Goal: Information Seeking & Learning: Check status

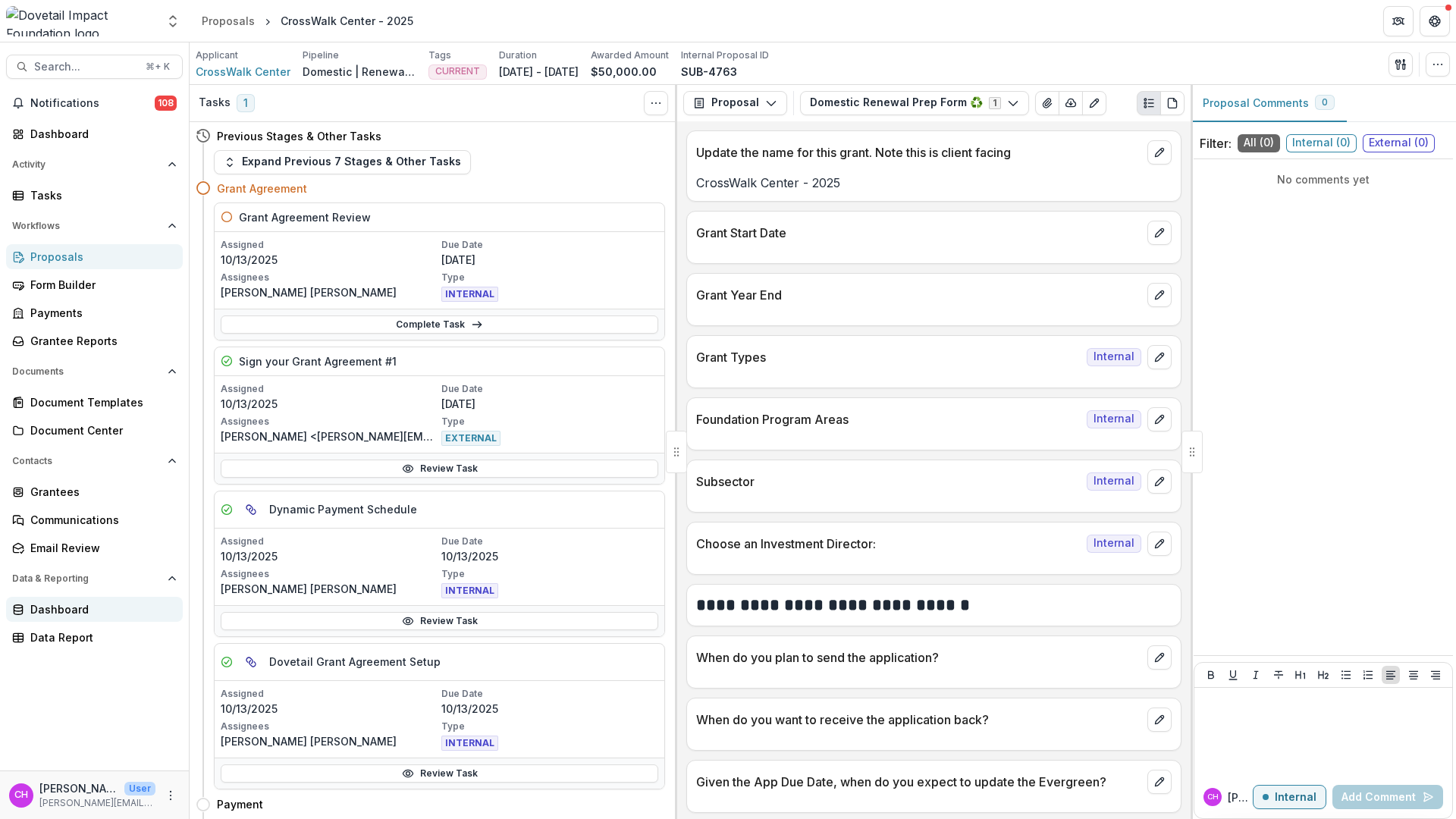
click at [96, 615] on div "Dashboard" at bounding box center [100, 609] width 140 height 16
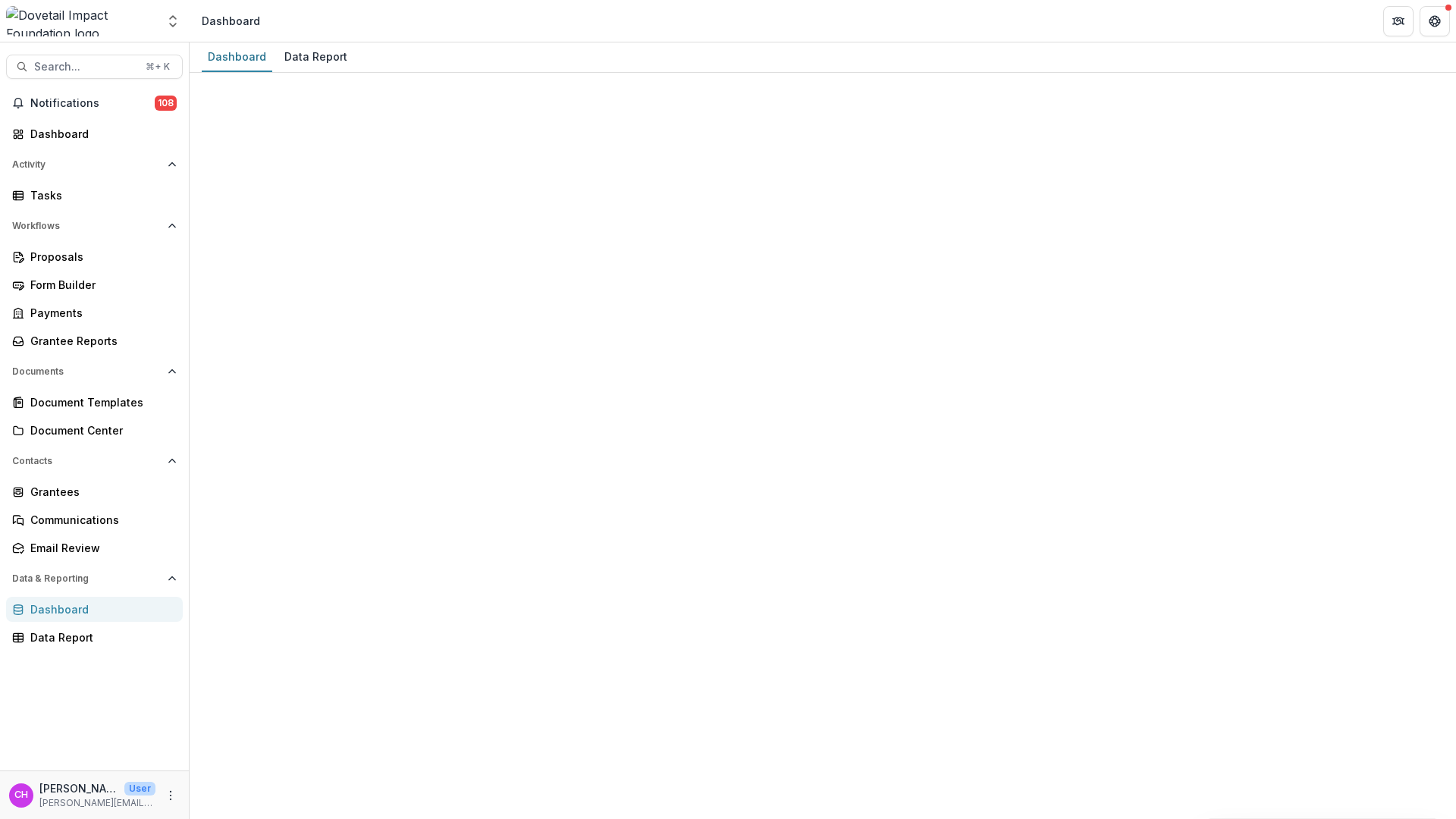
select select "**********"
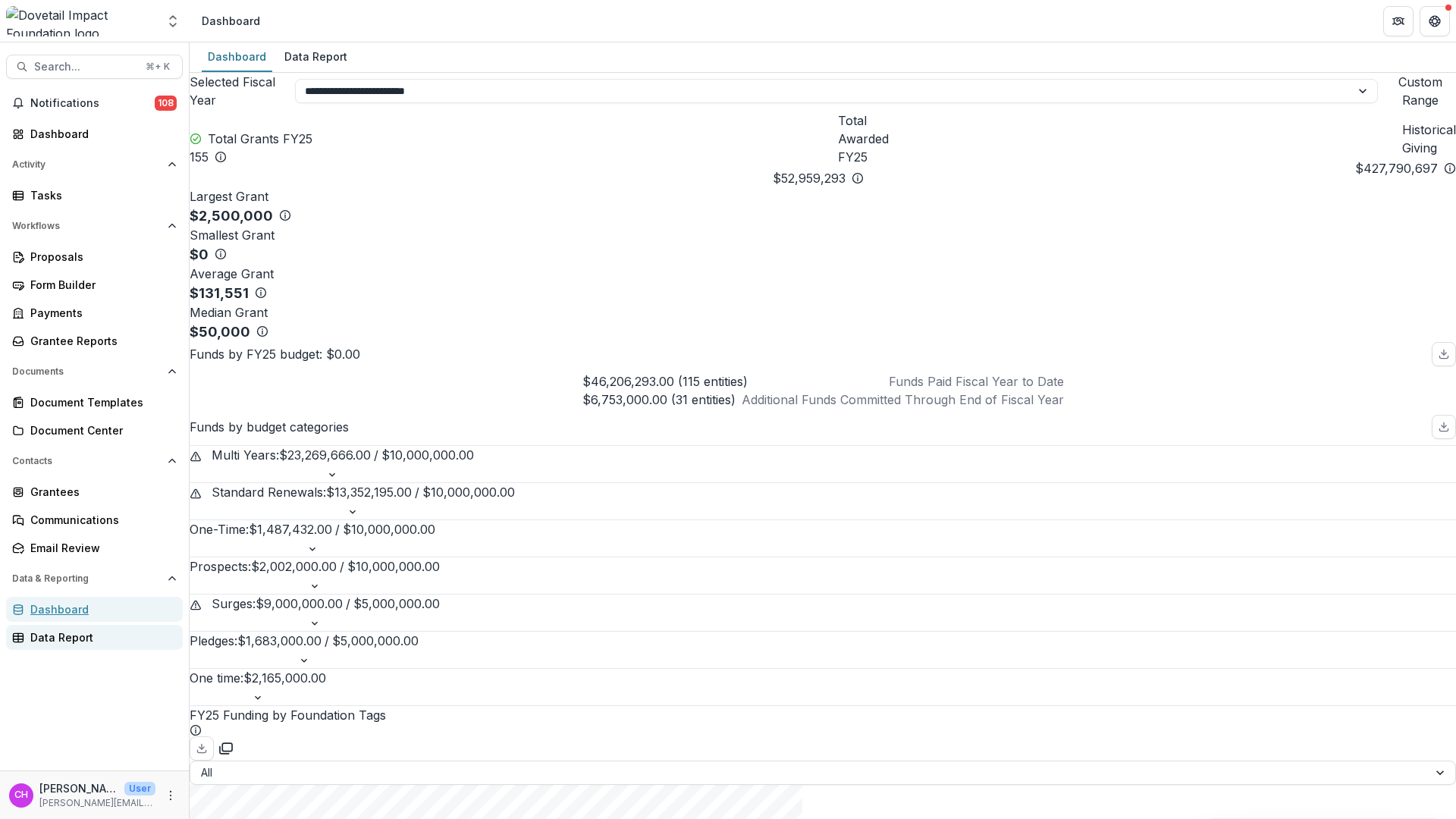
click at [61, 646] on link "Data Report" at bounding box center [94, 637] width 176 height 25
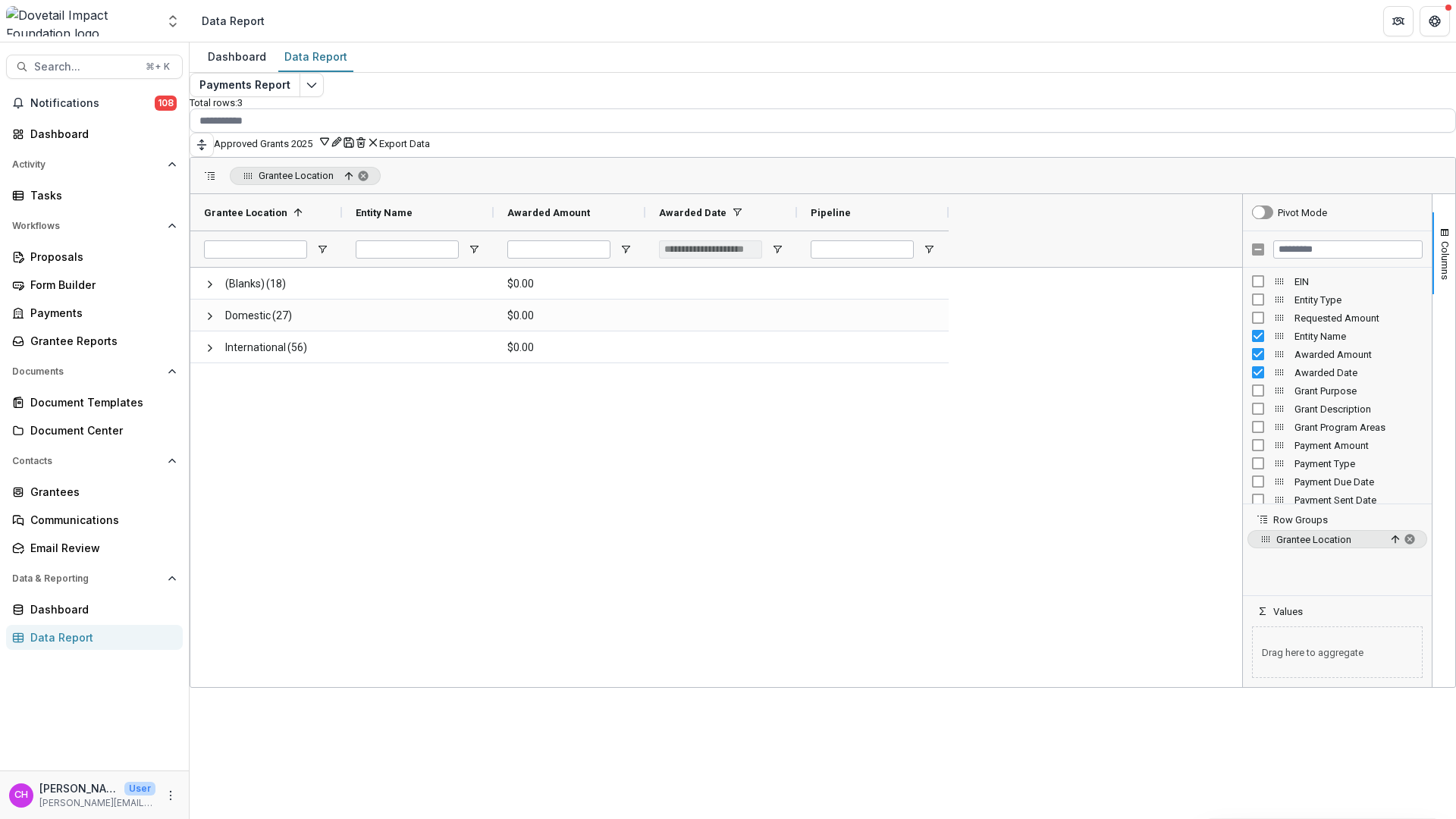
click at [871, 130] on input at bounding box center [822, 121] width 1267 height 24
click at [214, 138] on button "Toggle auto height" at bounding box center [202, 145] width 24 height 24
click at [318, 91] on icon "Edit selected report" at bounding box center [312, 85] width 12 height 12
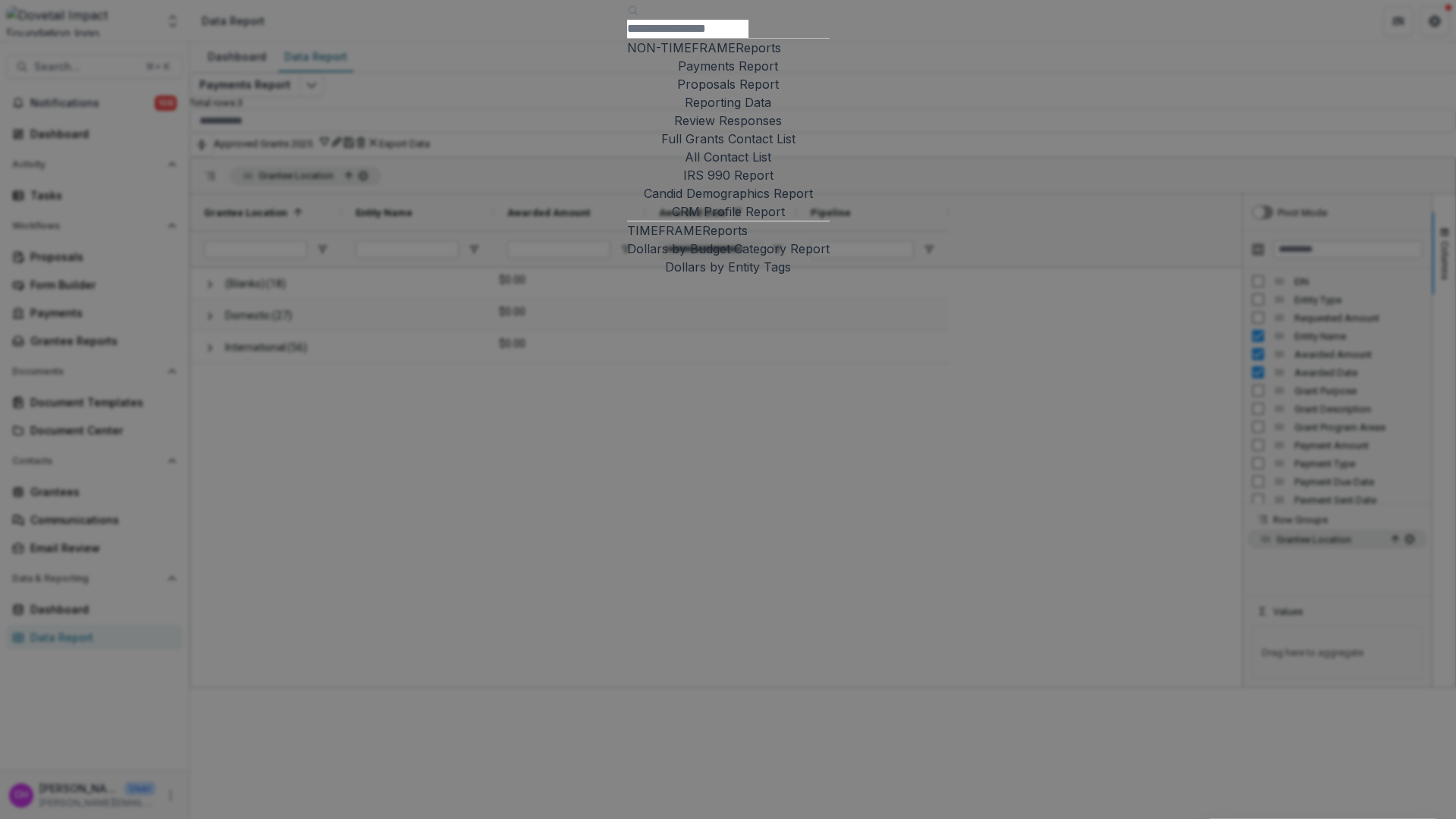
click at [768, 633] on div "NON-TIMEFRAME Reports Payments Report Proposals Report Reporting Data Review Re…" at bounding box center [728, 410] width 1456 height 819
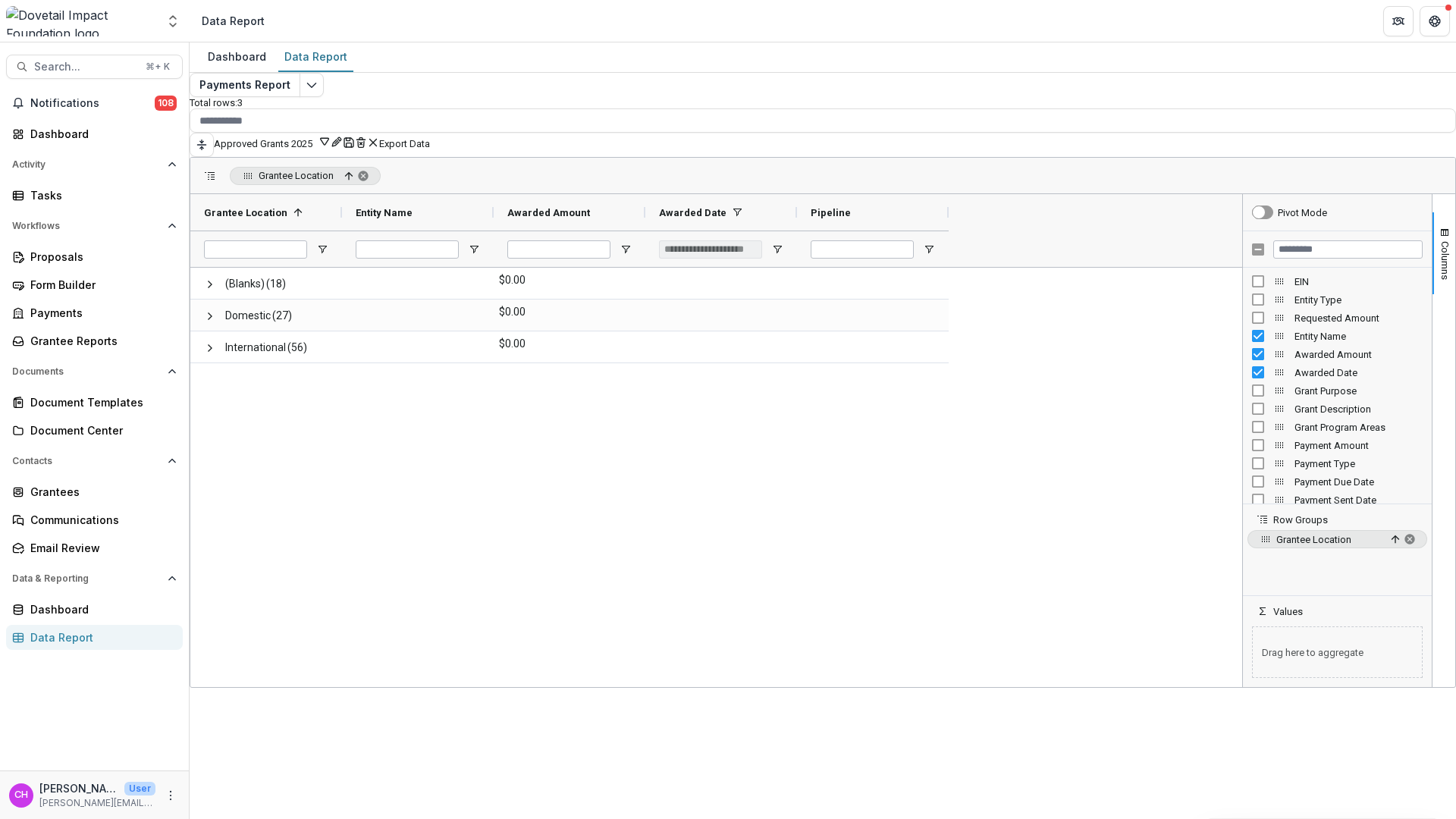
click at [1137, 546] on div "(Blanks) (18) $0.00 Domestic (27) $0.00 International (56) $0.00" at bounding box center [716, 477] width 1052 height 419
click at [72, 204] on link "Tasks" at bounding box center [94, 195] width 176 height 25
